Goal: Task Accomplishment & Management: Manage account settings

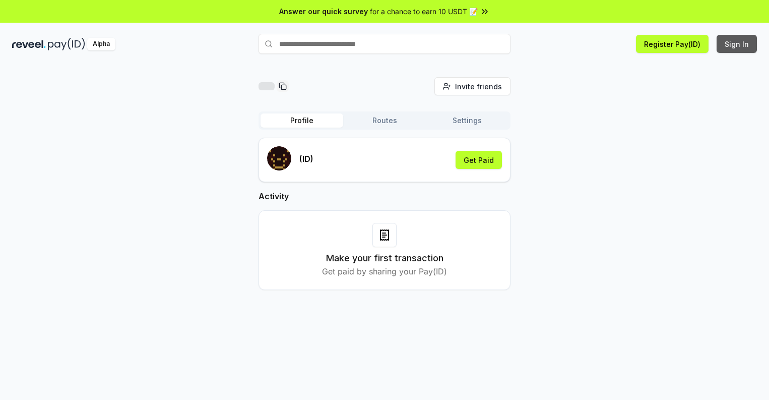
click at [738, 44] on button "Sign In" at bounding box center [737, 44] width 40 height 18
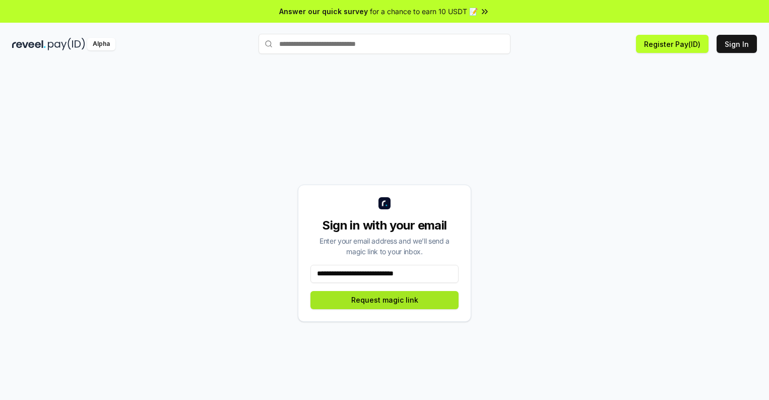
type input "**********"
click at [385, 299] on button "Request magic link" at bounding box center [385, 300] width 148 height 18
